Goal: Find specific page/section: Find specific page/section

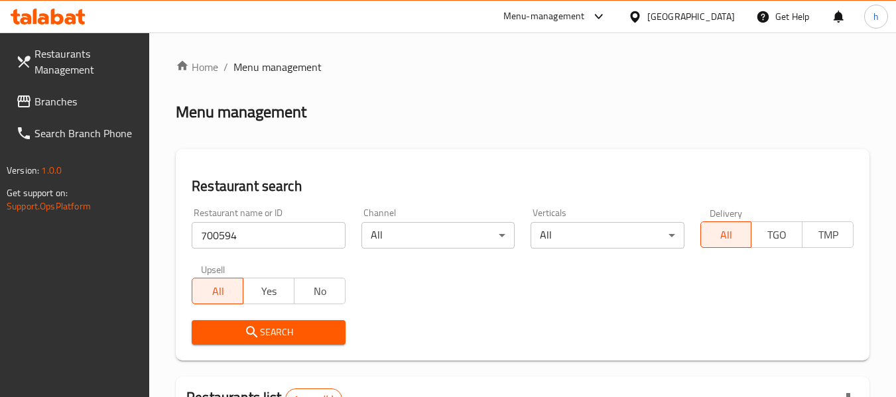
scroll to position [211, 0]
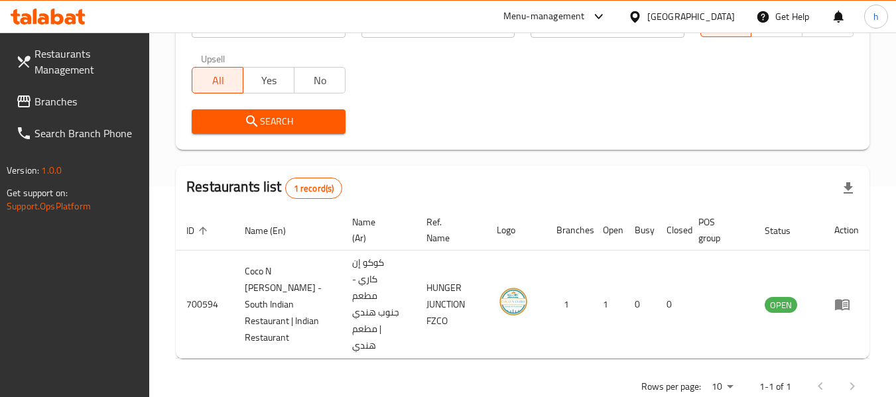
click at [710, 13] on div "[GEOGRAPHIC_DATA]" at bounding box center [691, 16] width 88 height 15
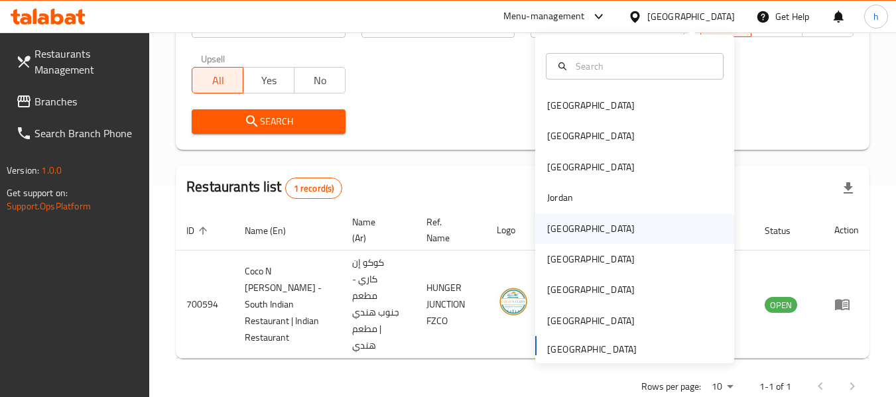
click at [552, 226] on div "Kuwait" at bounding box center [591, 228] width 88 height 15
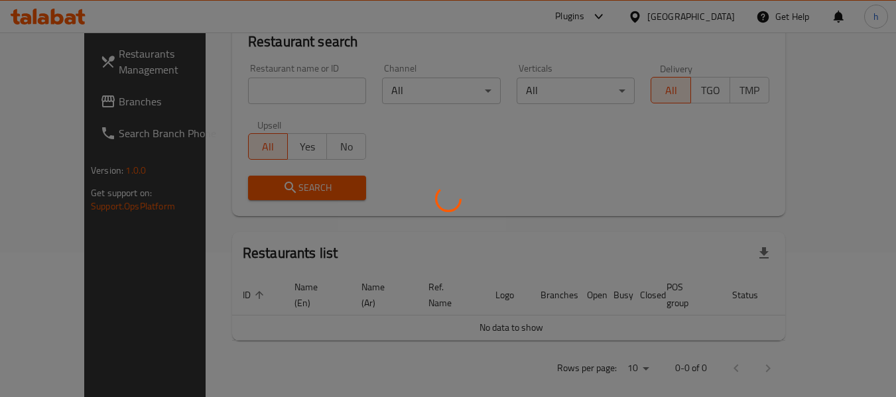
scroll to position [211, 0]
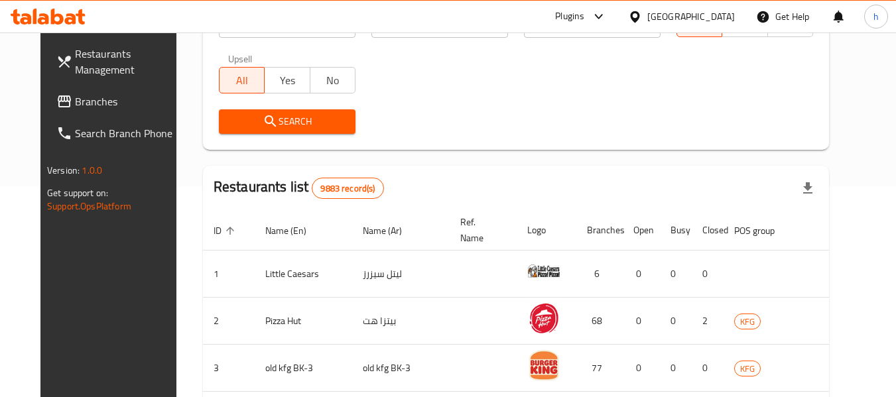
click at [48, 97] on div "Restaurants Management Branches Search Branch Phone Version: 1.0.0 Get support …" at bounding box center [447, 275] width 815 height 907
click at [75, 97] on span "Branches" at bounding box center [127, 101] width 105 height 16
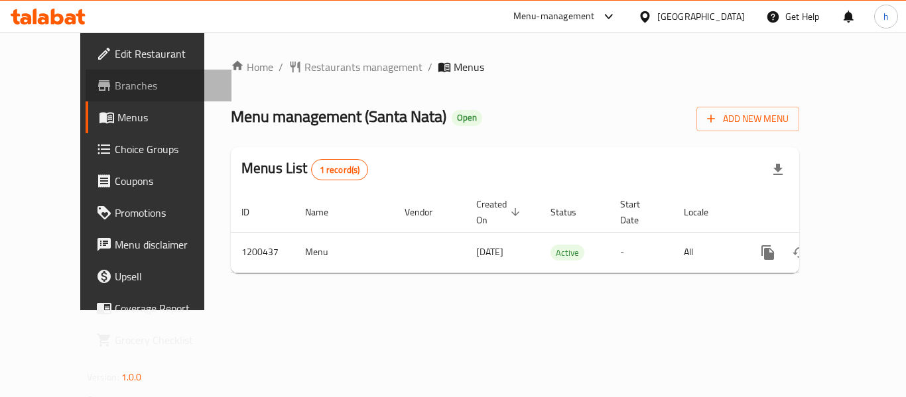
click at [115, 82] on span "Branches" at bounding box center [168, 86] width 106 height 16
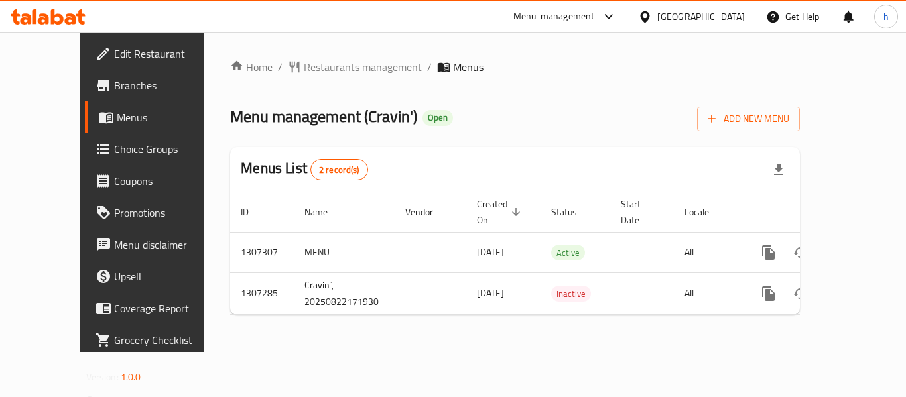
click at [114, 84] on span "Branches" at bounding box center [167, 86] width 106 height 16
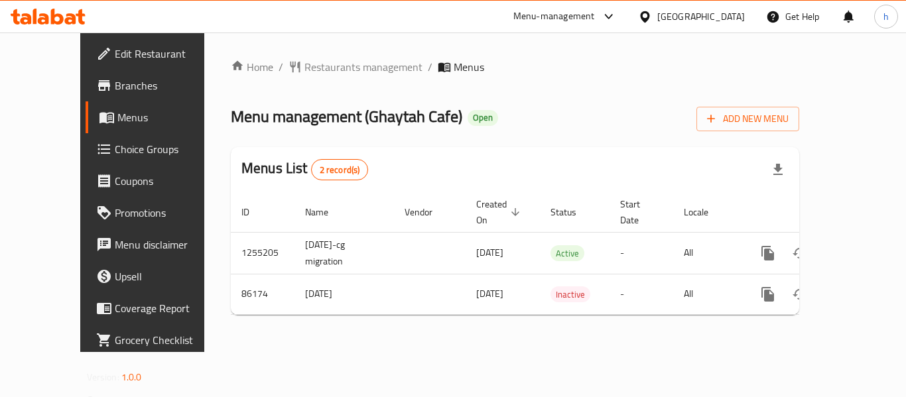
drag, startPoint x: 693, startPoint y: 9, endPoint x: 682, endPoint y: 26, distance: 20.6
click at [693, 9] on div "[GEOGRAPHIC_DATA]" at bounding box center [701, 16] width 88 height 15
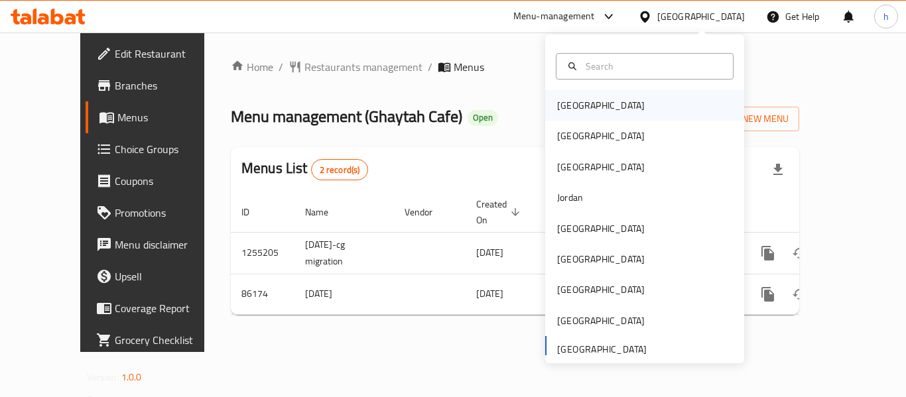
click at [567, 95] on div "Bahrain" at bounding box center [600, 105] width 109 height 30
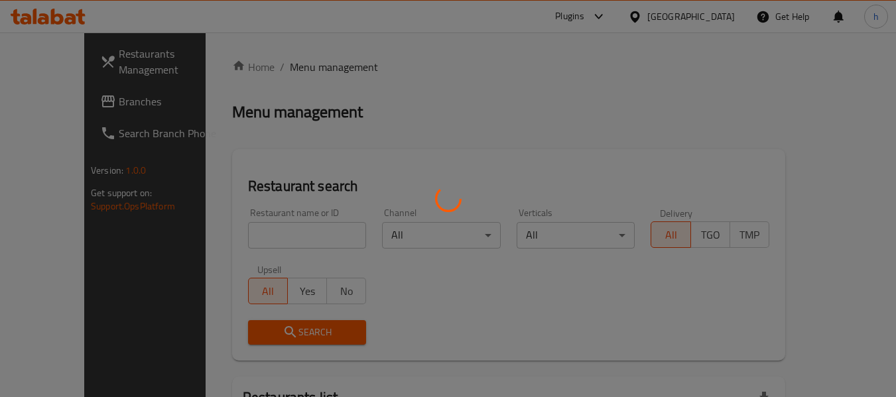
click at [710, 20] on div at bounding box center [448, 198] width 896 height 397
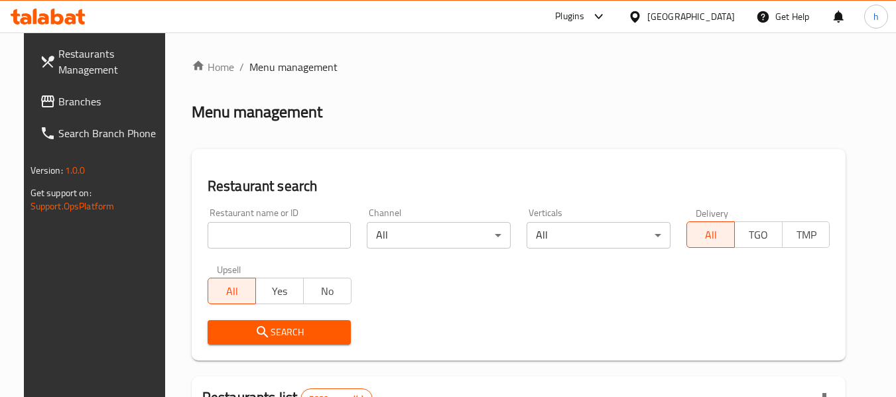
click at [710, 21] on div "Bahrain" at bounding box center [691, 16] width 88 height 15
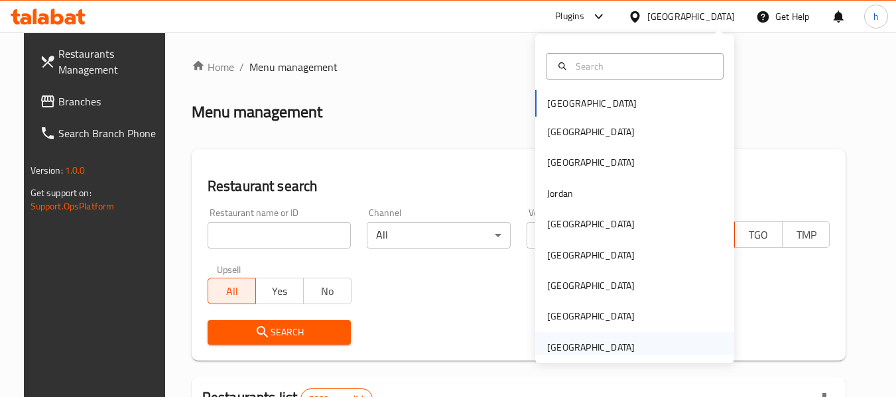
click at [575, 340] on div "[GEOGRAPHIC_DATA]" at bounding box center [591, 347] width 88 height 15
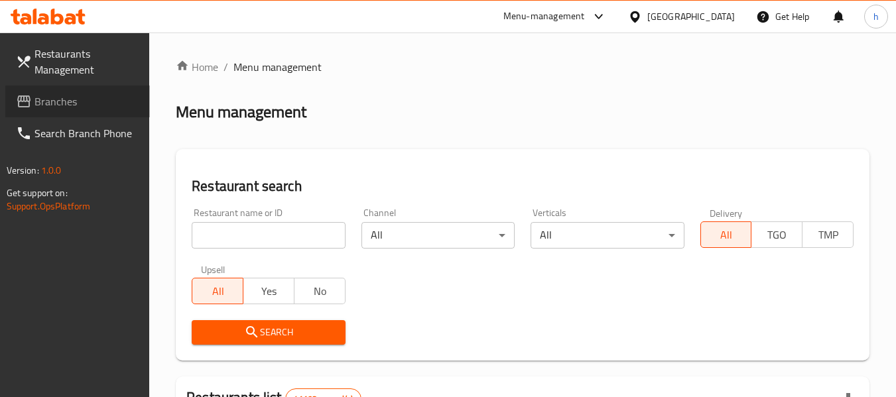
click at [38, 103] on span "Branches" at bounding box center [86, 101] width 105 height 16
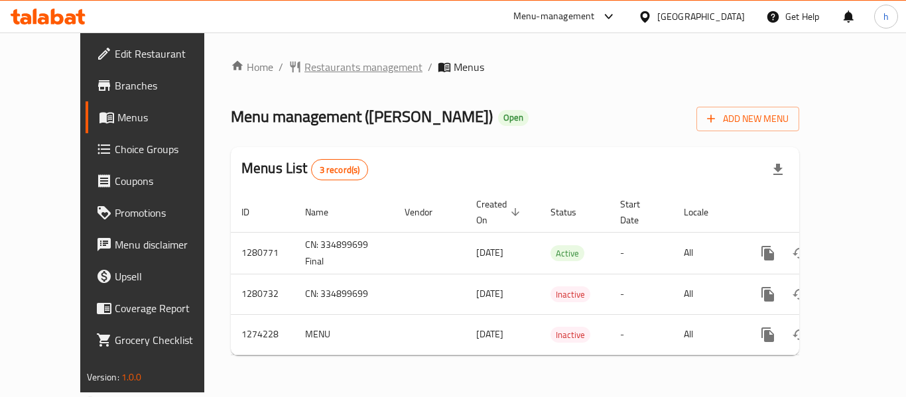
click at [310, 63] on span "Restaurants management" at bounding box center [363, 67] width 118 height 16
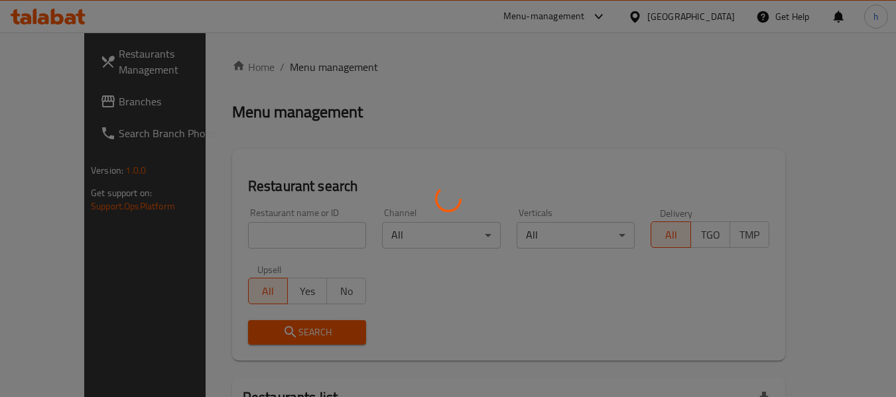
click at [244, 223] on div at bounding box center [448, 198] width 896 height 397
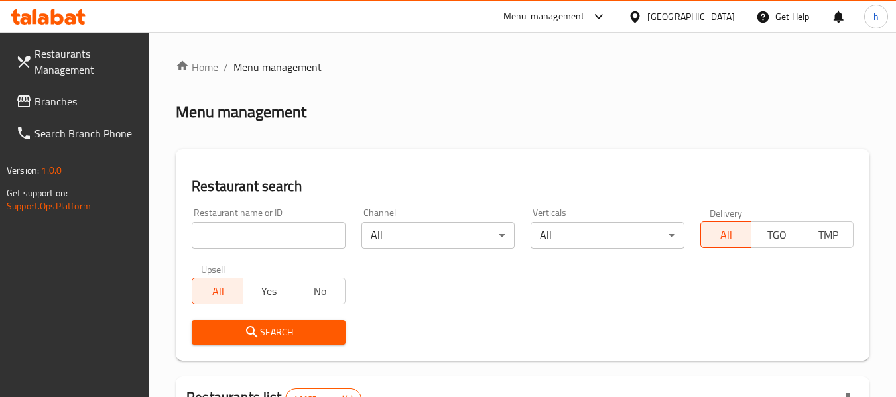
click at [244, 231] on input "search" at bounding box center [268, 235] width 153 height 27
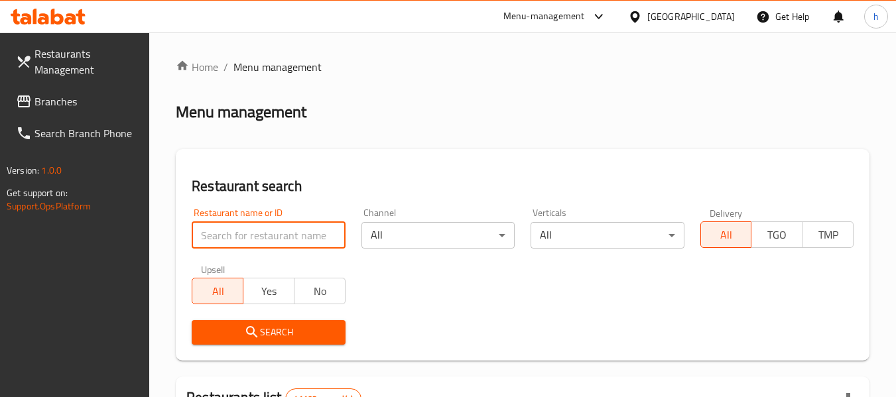
click at [244, 231] on input "search" at bounding box center [268, 235] width 153 height 27
paste input "691119"
type input "691119"
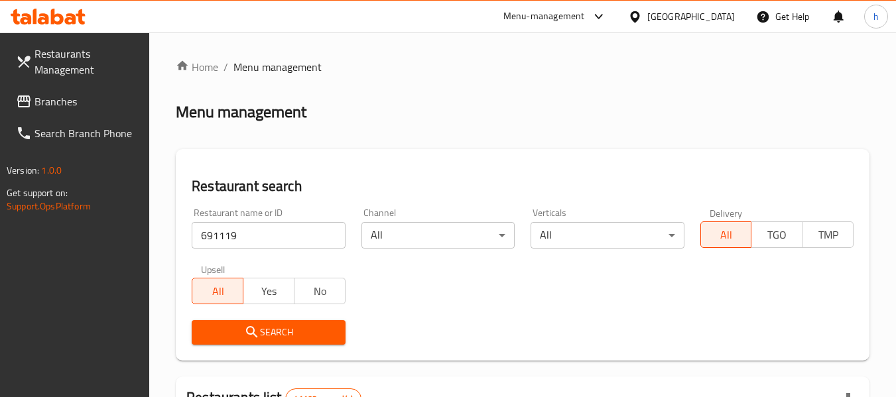
click at [266, 333] on span "Search" at bounding box center [268, 332] width 132 height 17
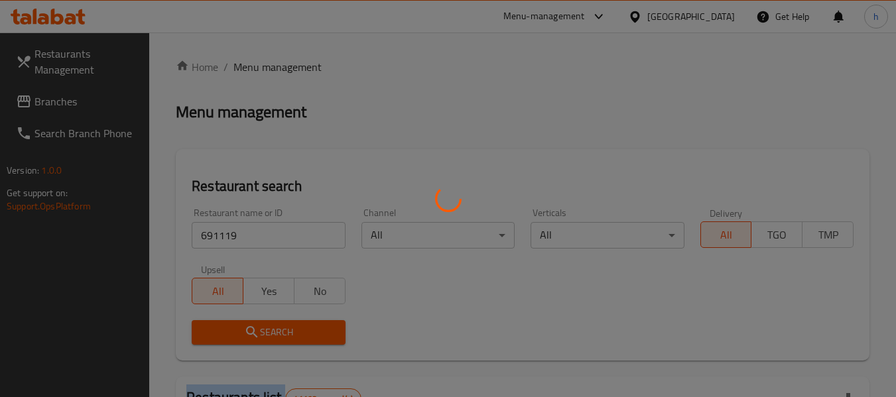
click at [266, 333] on div at bounding box center [448, 198] width 896 height 397
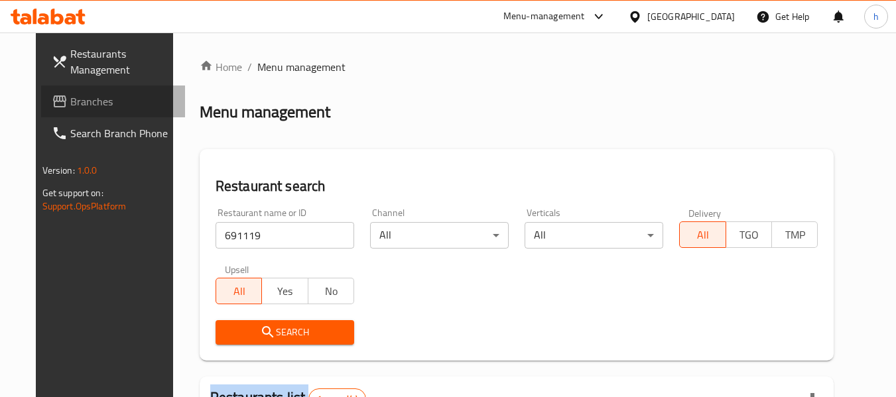
click at [70, 101] on span "Branches" at bounding box center [122, 101] width 105 height 16
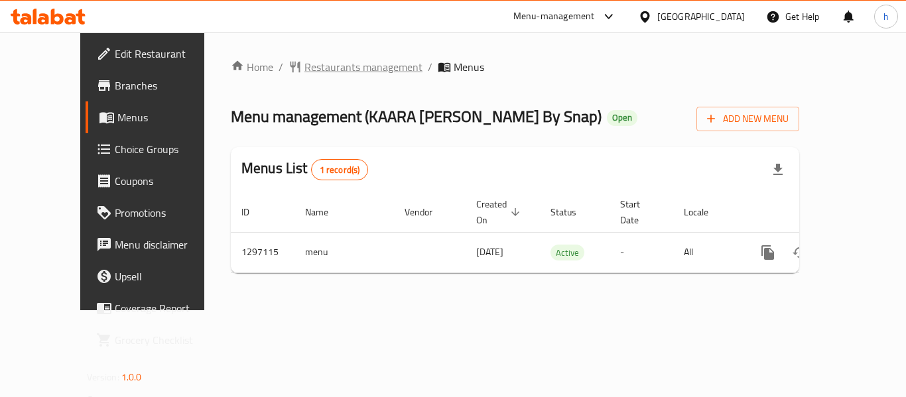
click at [313, 66] on span "Restaurants management" at bounding box center [363, 67] width 118 height 16
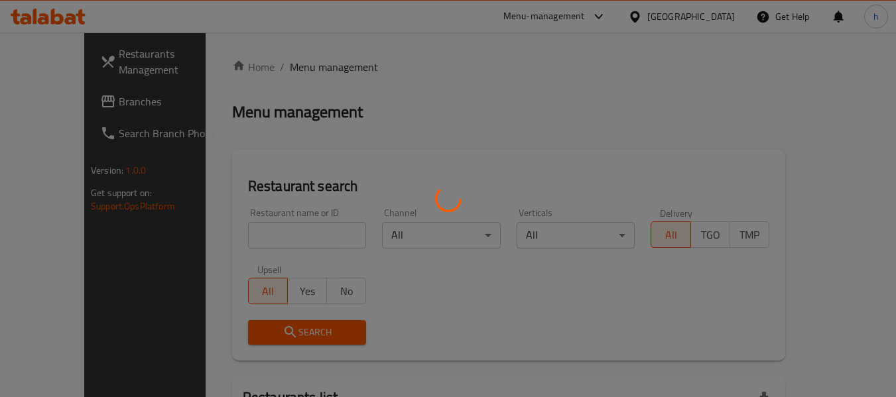
click at [264, 237] on div at bounding box center [448, 198] width 896 height 397
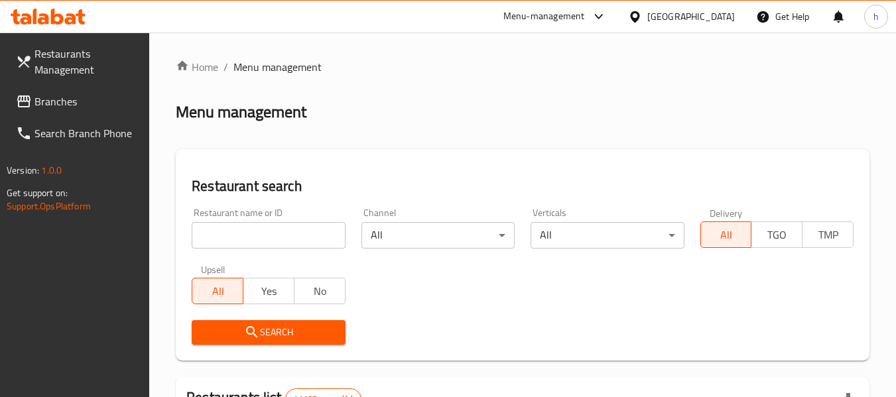
click at [264, 237] on input "search" at bounding box center [268, 235] width 153 height 27
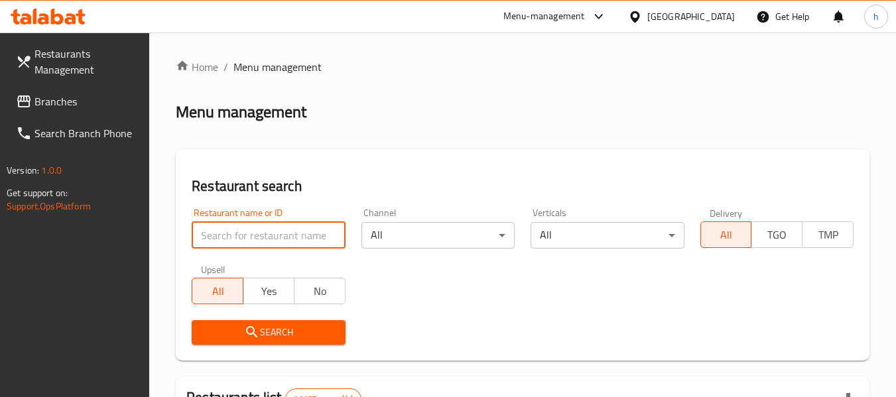
click at [264, 237] on input "search" at bounding box center [268, 235] width 153 height 27
paste input "700374"
type input "700374"
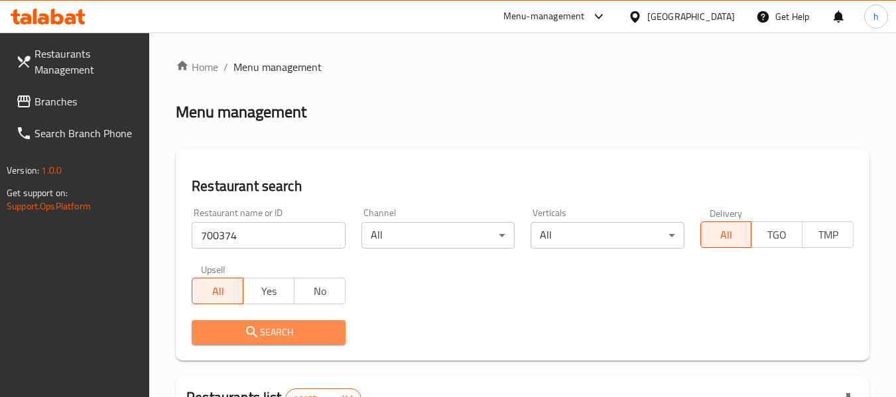
click at [283, 333] on span "Search" at bounding box center [268, 332] width 132 height 17
click at [283, 333] on div at bounding box center [448, 198] width 896 height 397
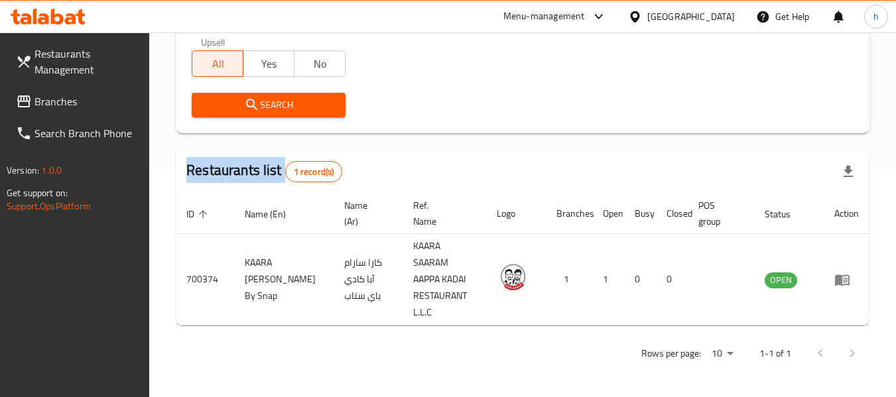
scroll to position [227, 0]
click at [47, 103] on span "Branches" at bounding box center [86, 101] width 105 height 16
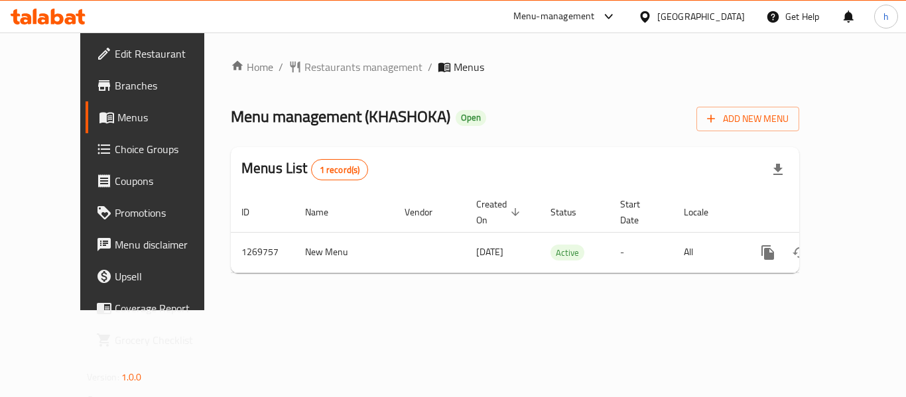
click at [311, 70] on span "Restaurants management" at bounding box center [363, 67] width 118 height 16
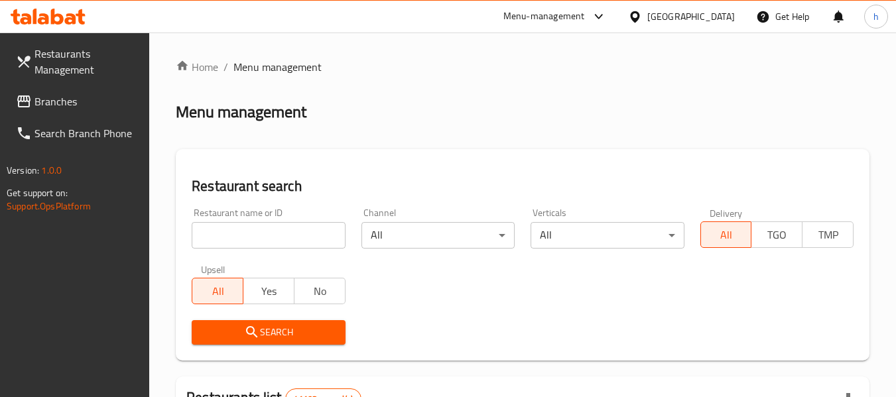
click at [230, 235] on input "search" at bounding box center [268, 235] width 153 height 27
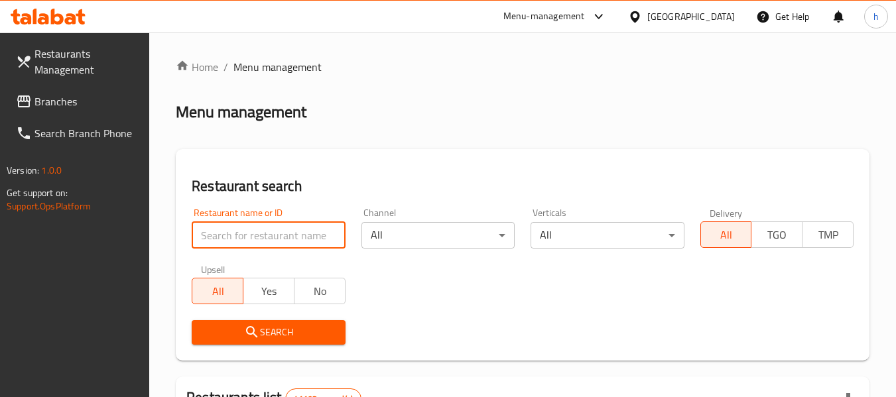
click at [230, 235] on input "search" at bounding box center [268, 235] width 153 height 27
paste input "688784"
type input "688784"
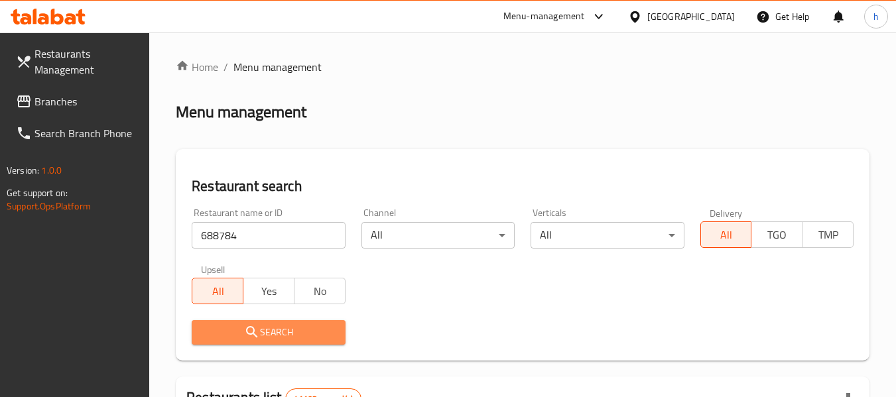
click at [250, 331] on icon "submit" at bounding box center [252, 332] width 16 height 16
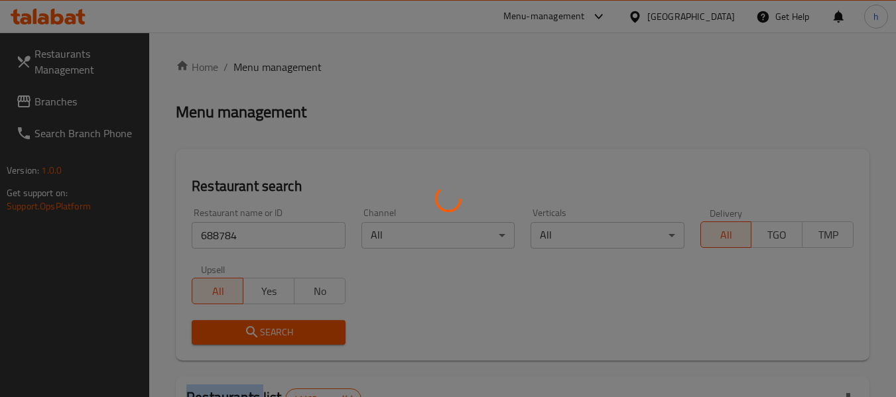
click at [250, 331] on div at bounding box center [448, 198] width 896 height 397
